Goal: Find specific page/section: Find specific page/section

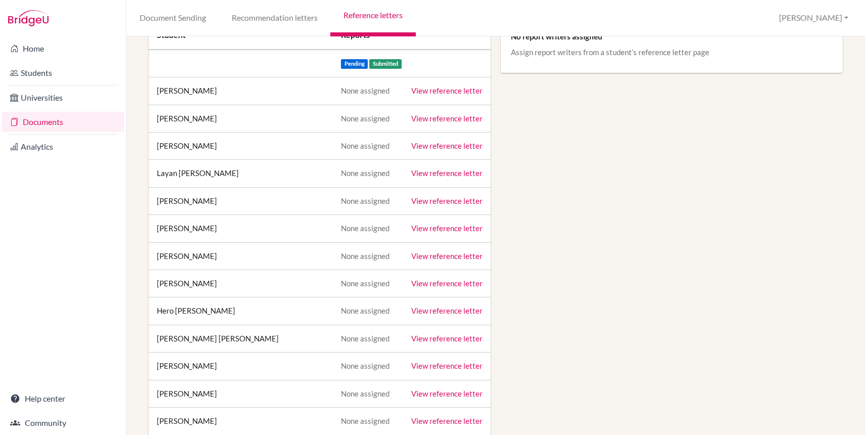
scroll to position [140, 0]
click at [435, 284] on link "View reference letter" at bounding box center [446, 282] width 71 height 9
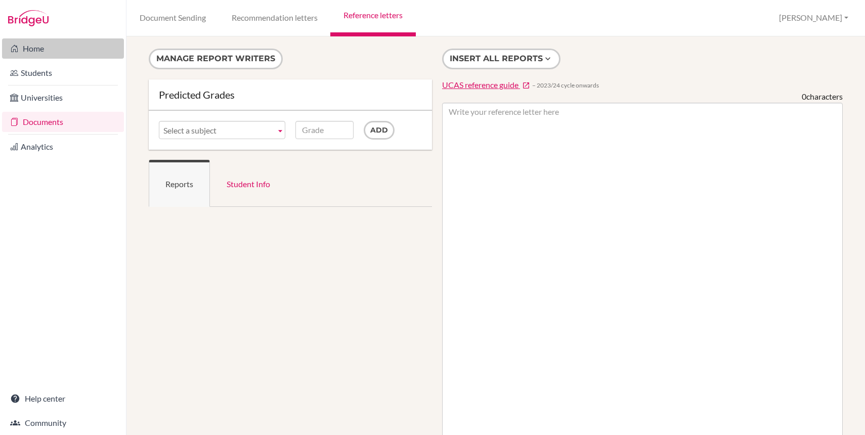
click at [54, 50] on link "Home" at bounding box center [63, 48] width 122 height 20
